Goal: Task Accomplishment & Management: Manage account settings

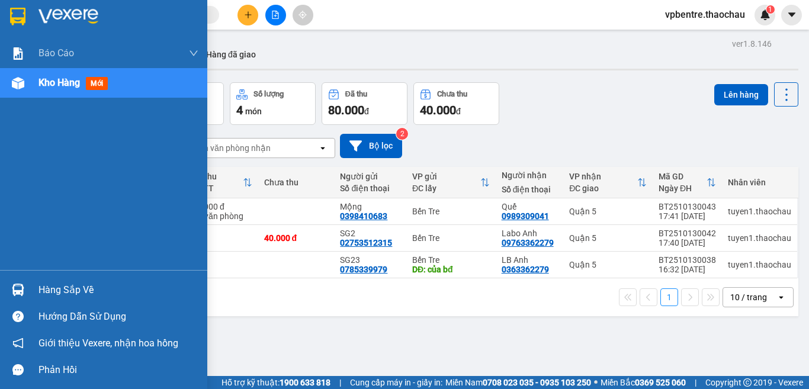
click at [54, 296] on div "Hàng sắp về" at bounding box center [118, 290] width 160 height 18
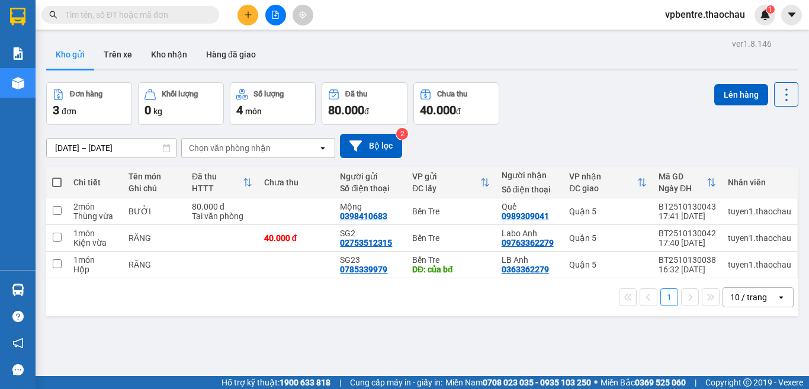
click at [615, 116] on section "Kết quả tìm kiếm ( 0 ) Bộ lọc No Data vpbentre.thaochau 1 Báo cáo Báo cáo dòng …" at bounding box center [404, 194] width 809 height 389
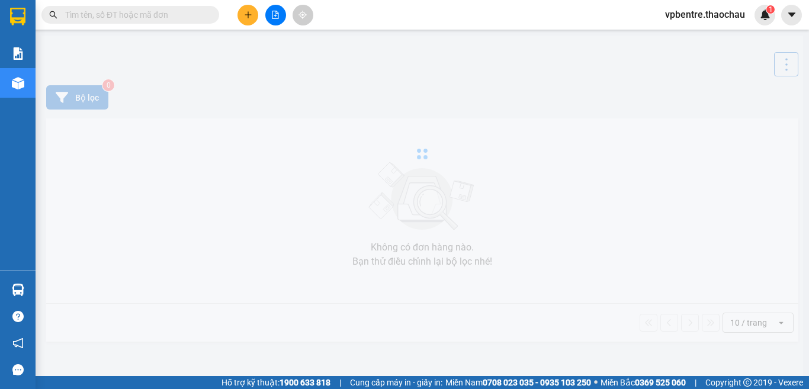
click at [721, 17] on span "vpbentre.thaochau" at bounding box center [704, 14] width 99 height 15
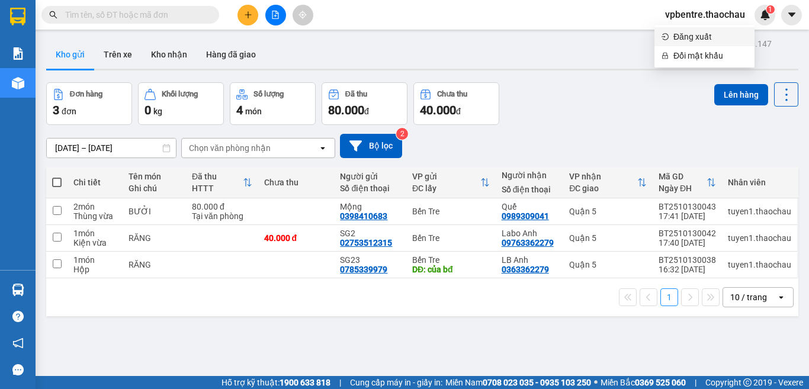
click at [698, 40] on span "Đăng xuất" at bounding box center [710, 36] width 74 height 13
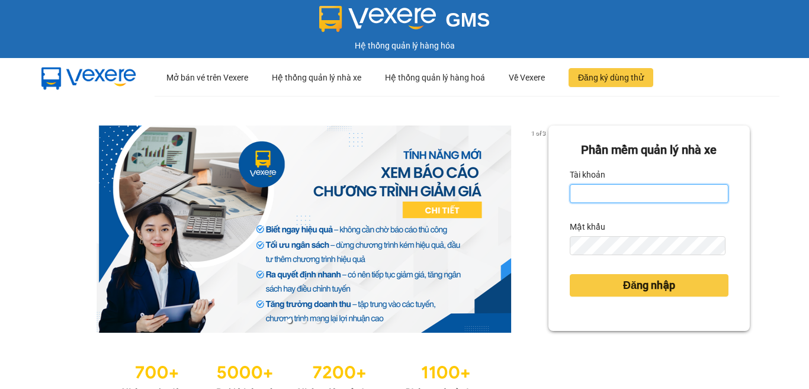
type input "vpbentre.thaochau"
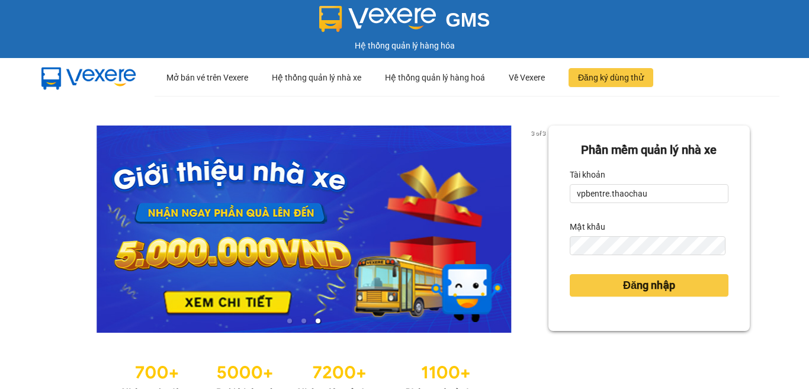
click at [536, 362] on div at bounding box center [303, 378] width 489 height 45
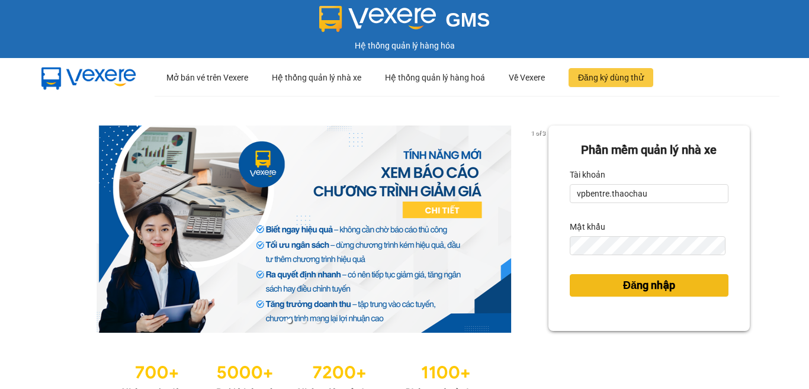
click at [648, 285] on span "Đăng nhập" at bounding box center [649, 285] width 52 height 17
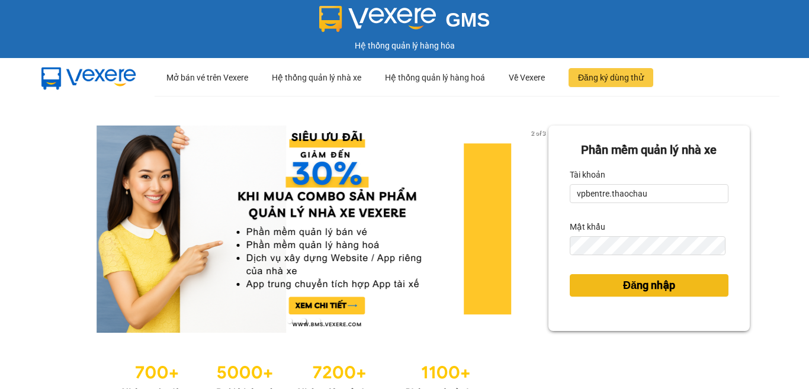
click at [648, 287] on body "GMS Hệ thống quản lý hàng hóa ··· Mở bán vé trên Vexere ··· Hệ thống quản lý nh…" at bounding box center [404, 194] width 809 height 389
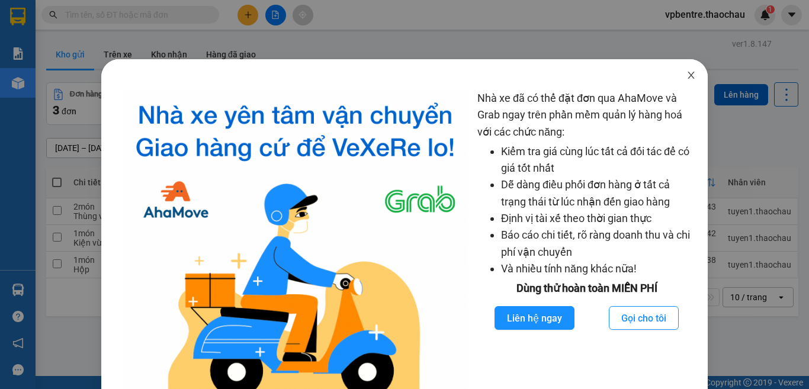
click at [686, 73] on icon "close" at bounding box center [690, 74] width 9 height 9
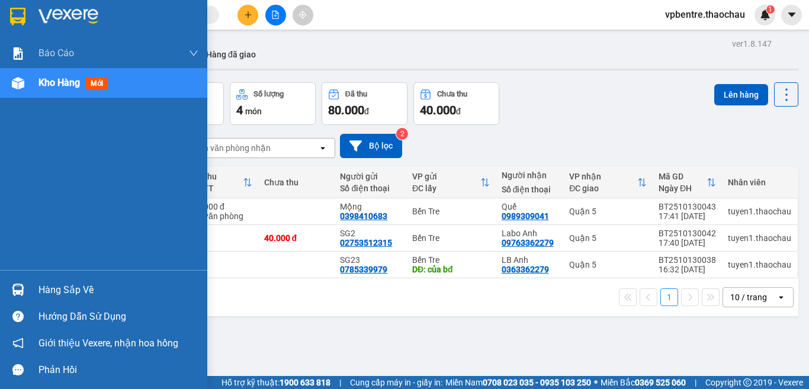
click at [44, 285] on div "Hàng sắp về" at bounding box center [118, 290] width 160 height 18
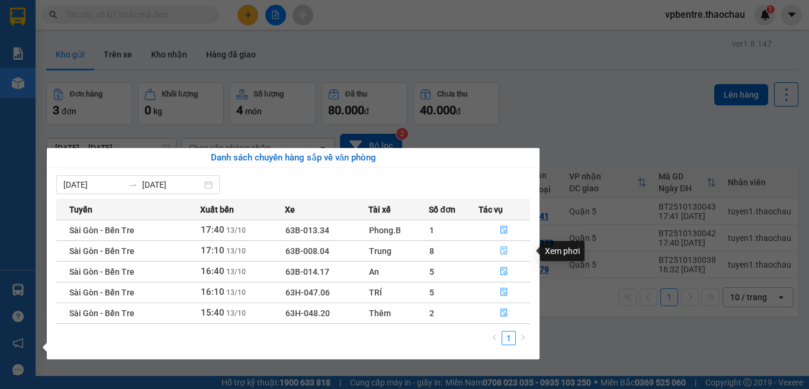
click at [501, 249] on icon "file-done" at bounding box center [504, 251] width 7 height 8
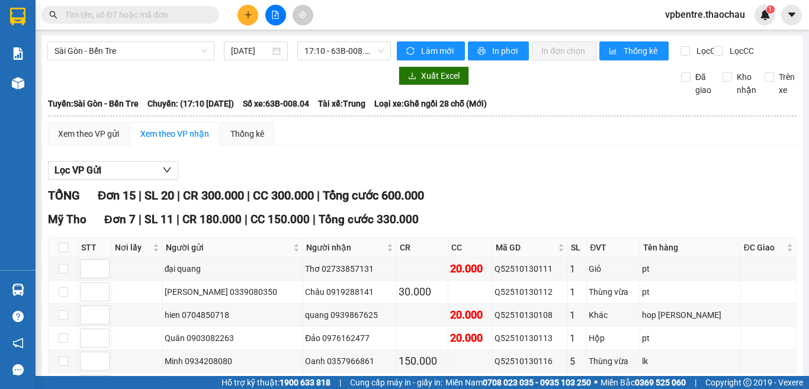
scroll to position [388, 0]
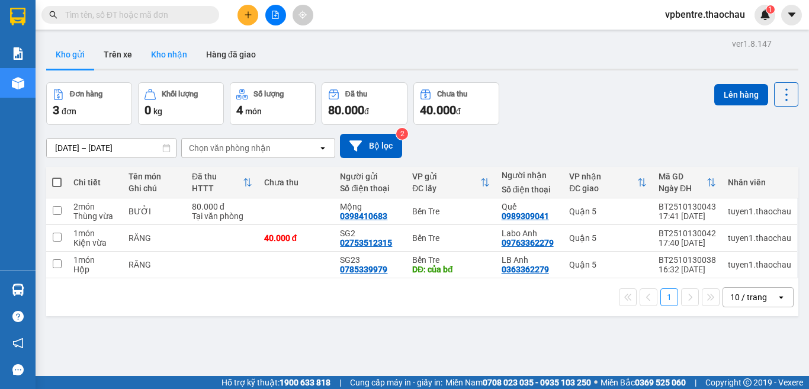
click at [163, 49] on button "Kho nhận" at bounding box center [169, 54] width 55 height 28
